Goal: Transaction & Acquisition: Book appointment/travel/reservation

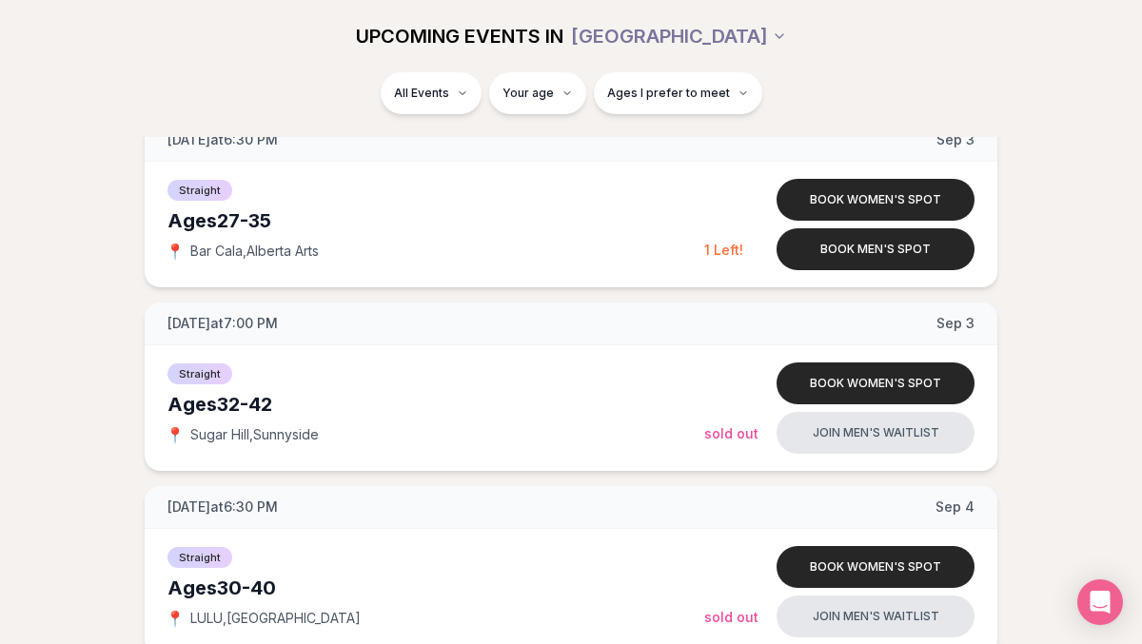
scroll to position [1218, 0]
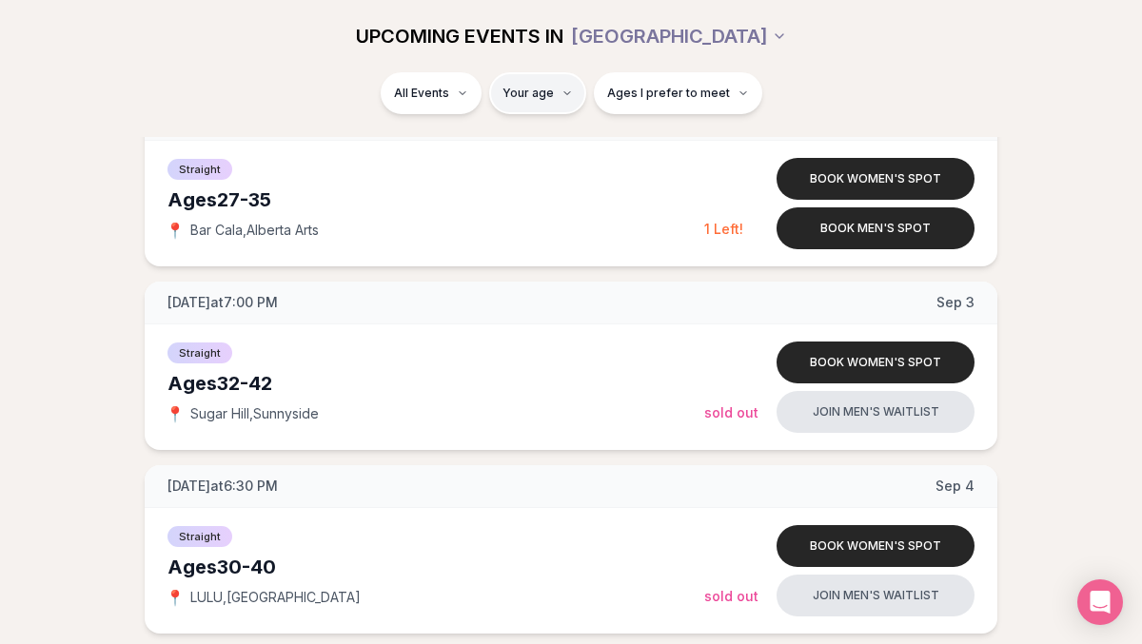
type input "**"
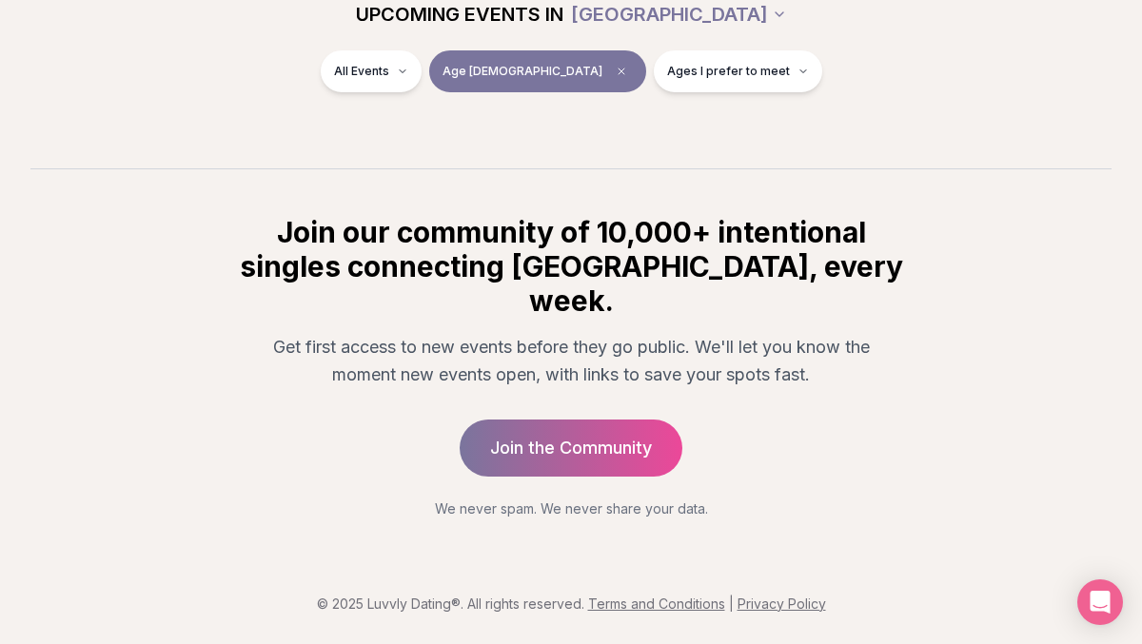
scroll to position [316, 0]
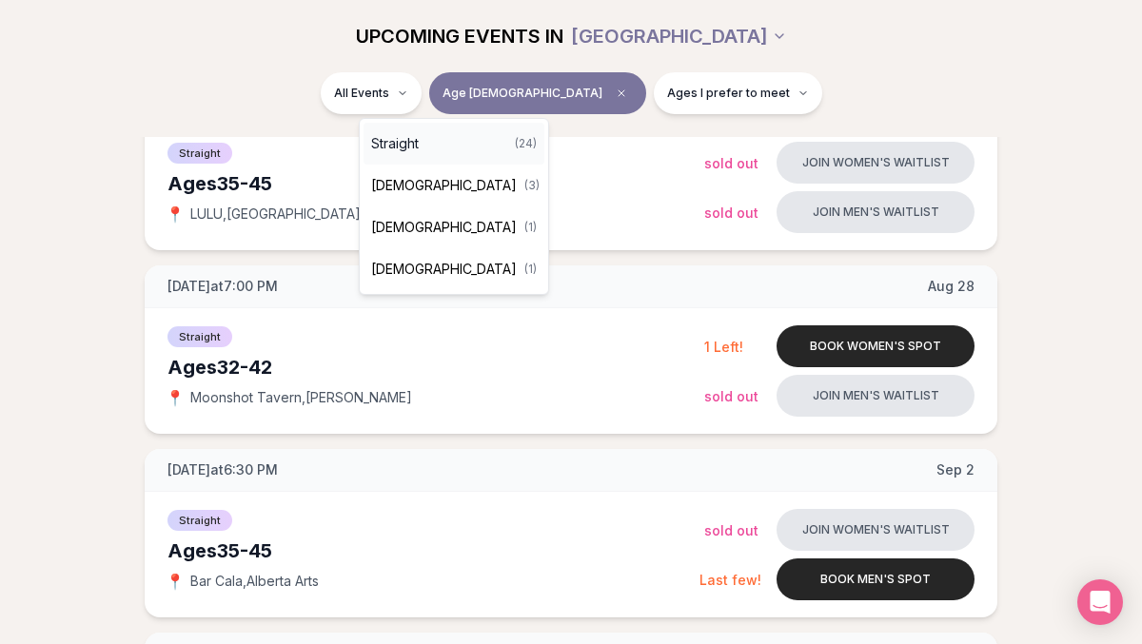
click at [421, 145] on div "Straight ( 24 )" at bounding box center [453, 144] width 181 height 42
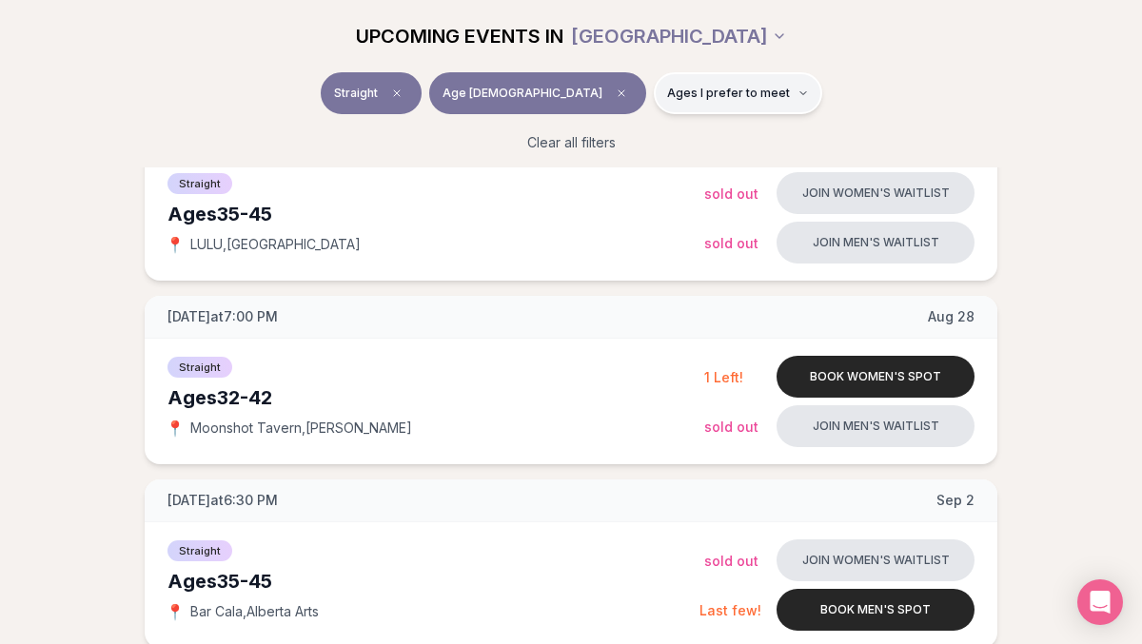
click at [684, 111] on button "Ages I prefer to meet" at bounding box center [738, 93] width 168 height 42
click at [818, 104] on div "Straight Age [DEMOGRAPHIC_DATA] Ages I prefer to meet" at bounding box center [571, 96] width 1066 height 49
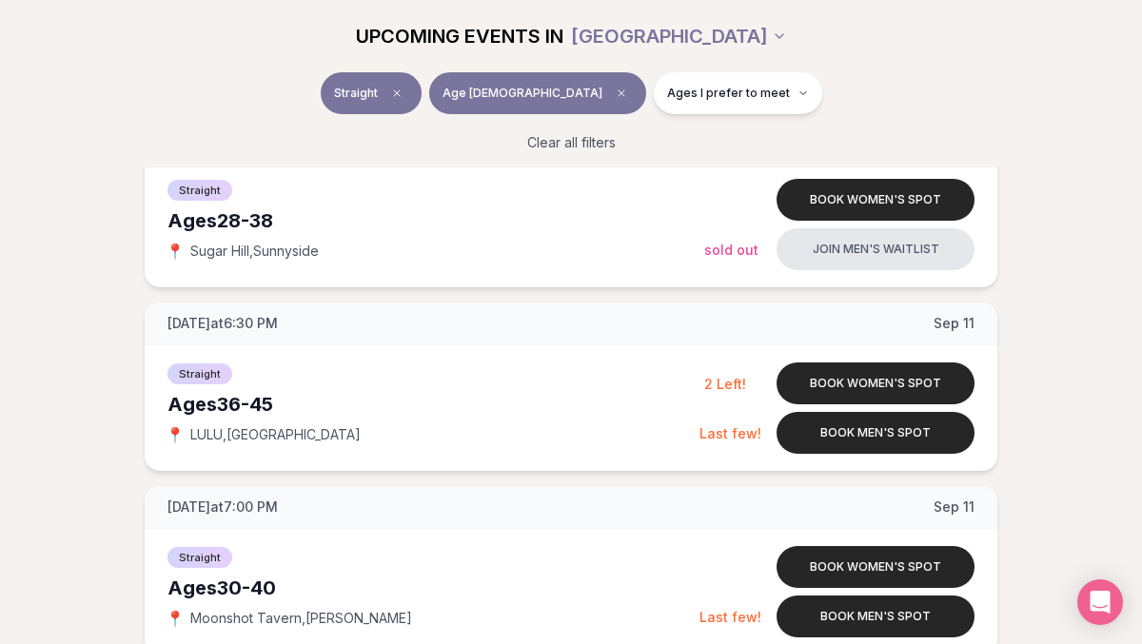
scroll to position [1963, 0]
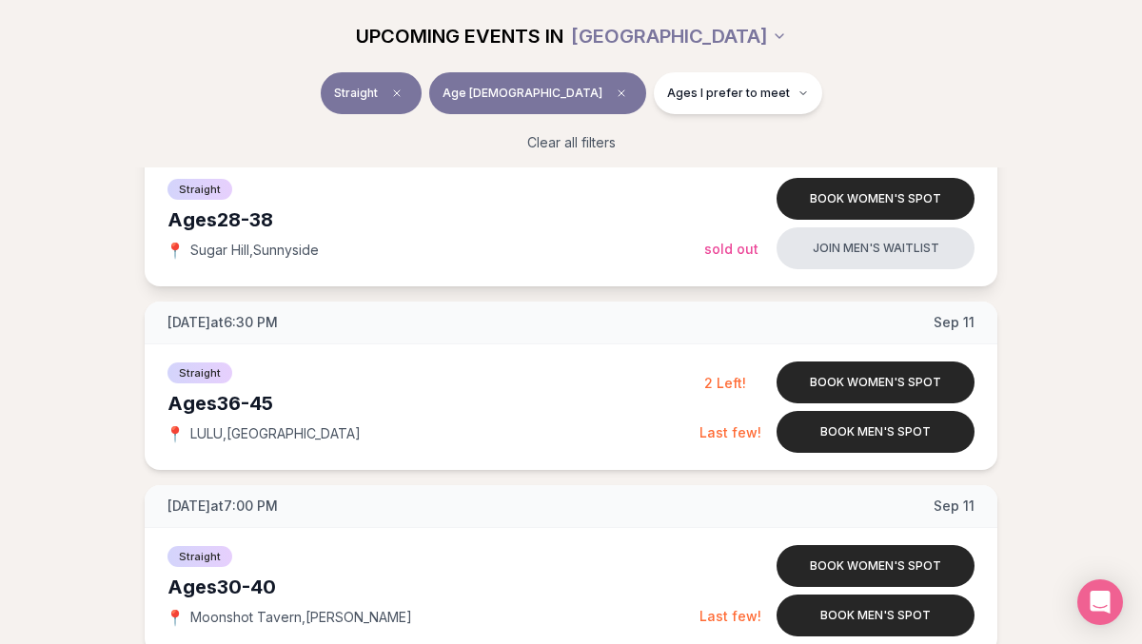
click at [442, 260] on div "Straight Ages [DEMOGRAPHIC_DATA] 📍 [GEOGRAPHIC_DATA] , [GEOGRAPHIC_DATA]" at bounding box center [435, 223] width 537 height 95
click at [264, 193] on div "Straight" at bounding box center [435, 187] width 537 height 23
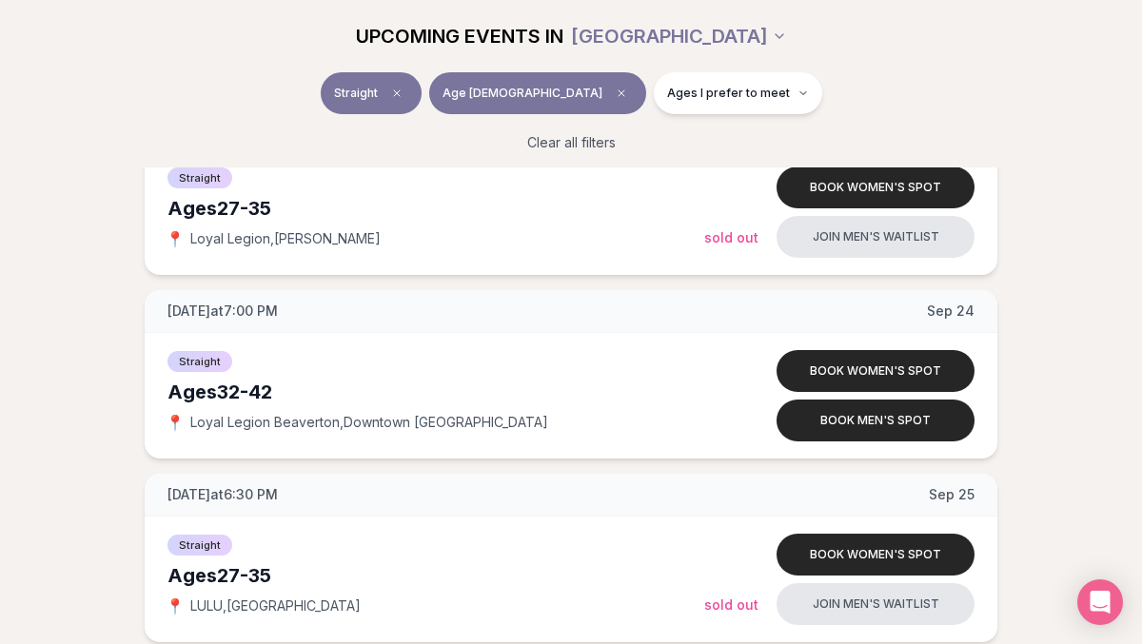
scroll to position [3477, 0]
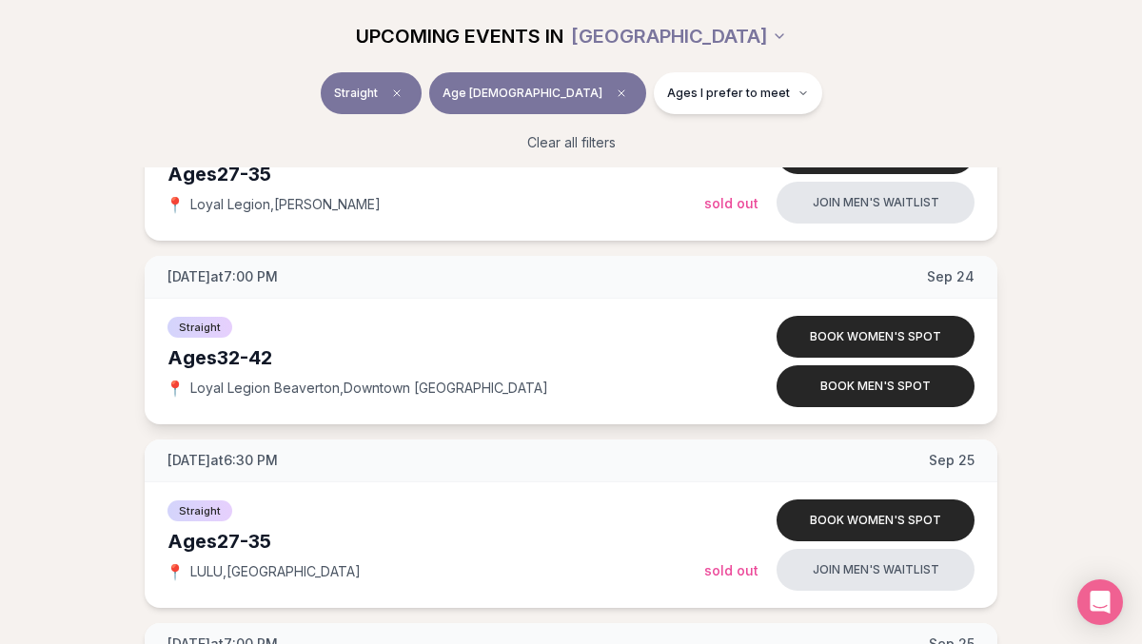
click at [558, 399] on div "Straight Ages [DEMOGRAPHIC_DATA] 📍 Loyal Legion [GEOGRAPHIC_DATA] , [GEOGRAPHIC…" at bounding box center [435, 361] width 537 height 95
click at [355, 362] on div "Ages [DEMOGRAPHIC_DATA]" at bounding box center [435, 357] width 537 height 27
click at [792, 342] on button "Book women's spot" at bounding box center [875, 337] width 198 height 42
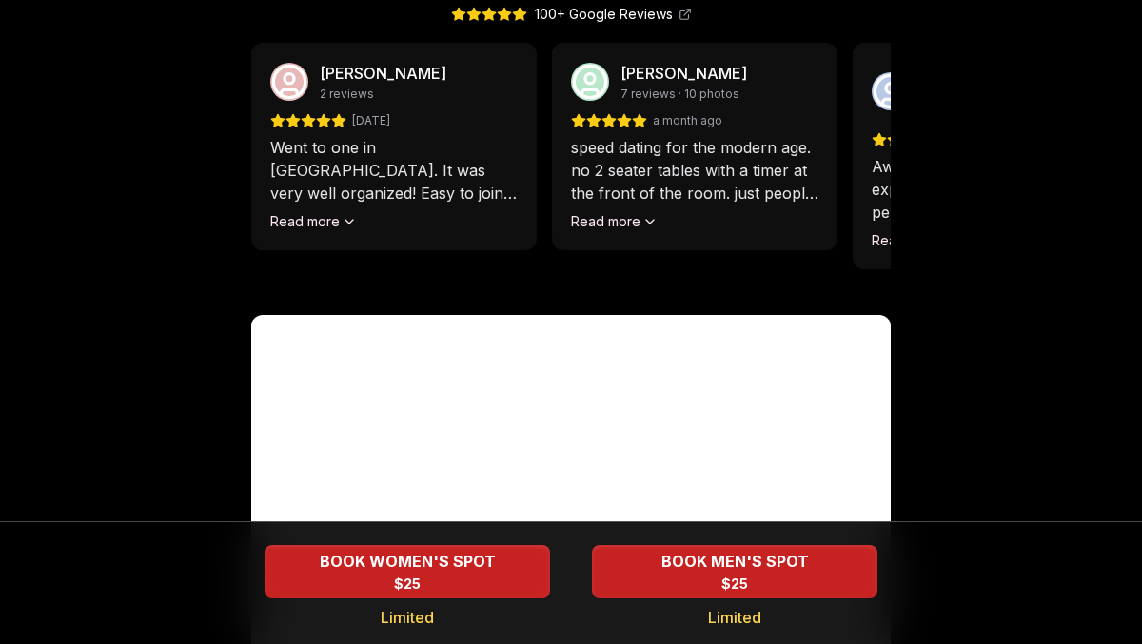
scroll to position [1791, 0]
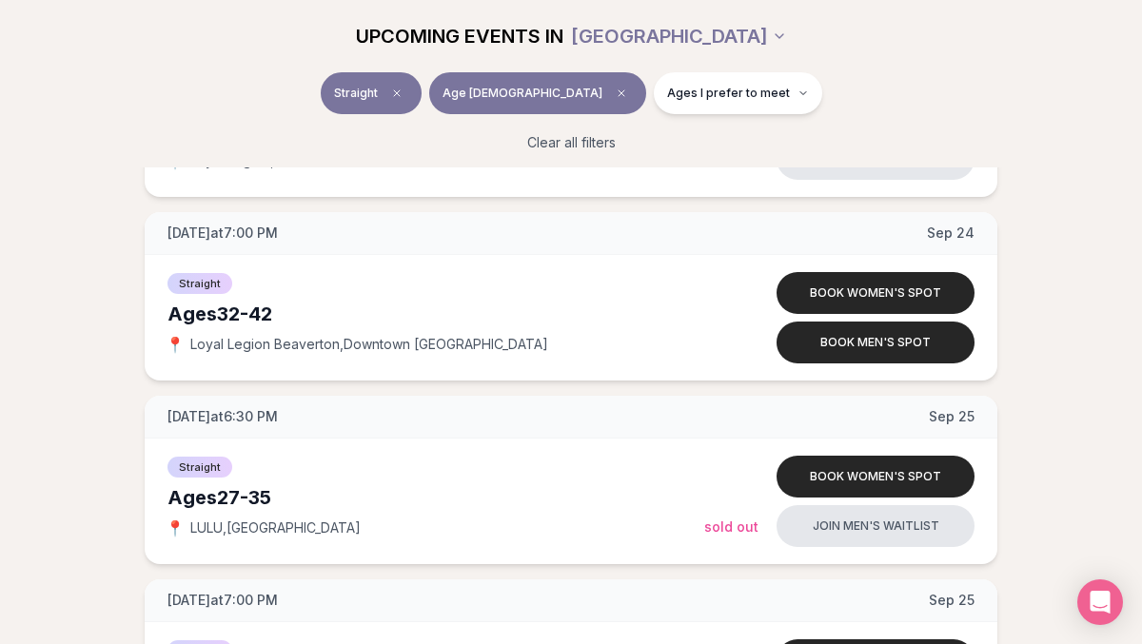
scroll to position [3526, 0]
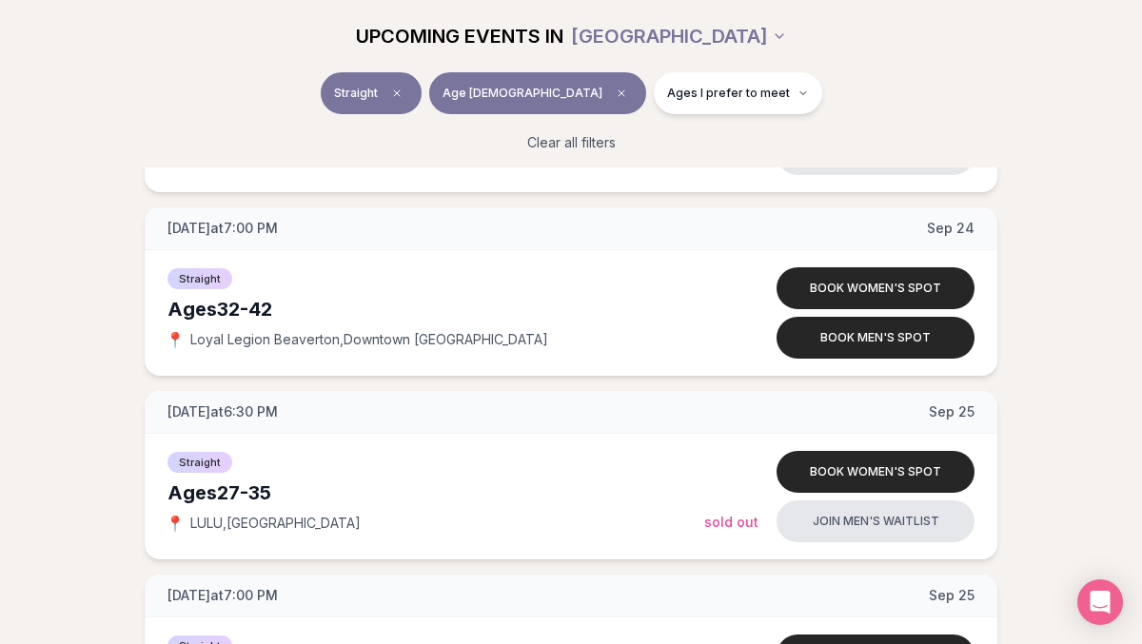
click at [434, 350] on div "Straight Ages [DEMOGRAPHIC_DATA] 📍 Loyal Legion [GEOGRAPHIC_DATA] , [GEOGRAPHIC…" at bounding box center [435, 312] width 537 height 95
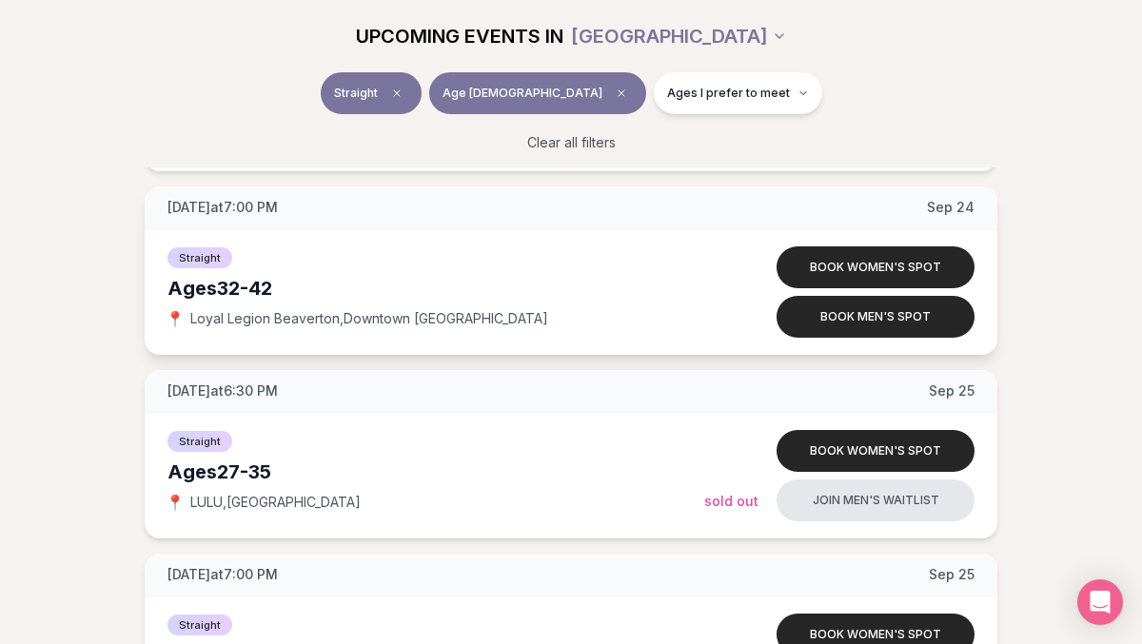
scroll to position [3551, 0]
